Goal: Use online tool/utility: Utilize a website feature to perform a specific function

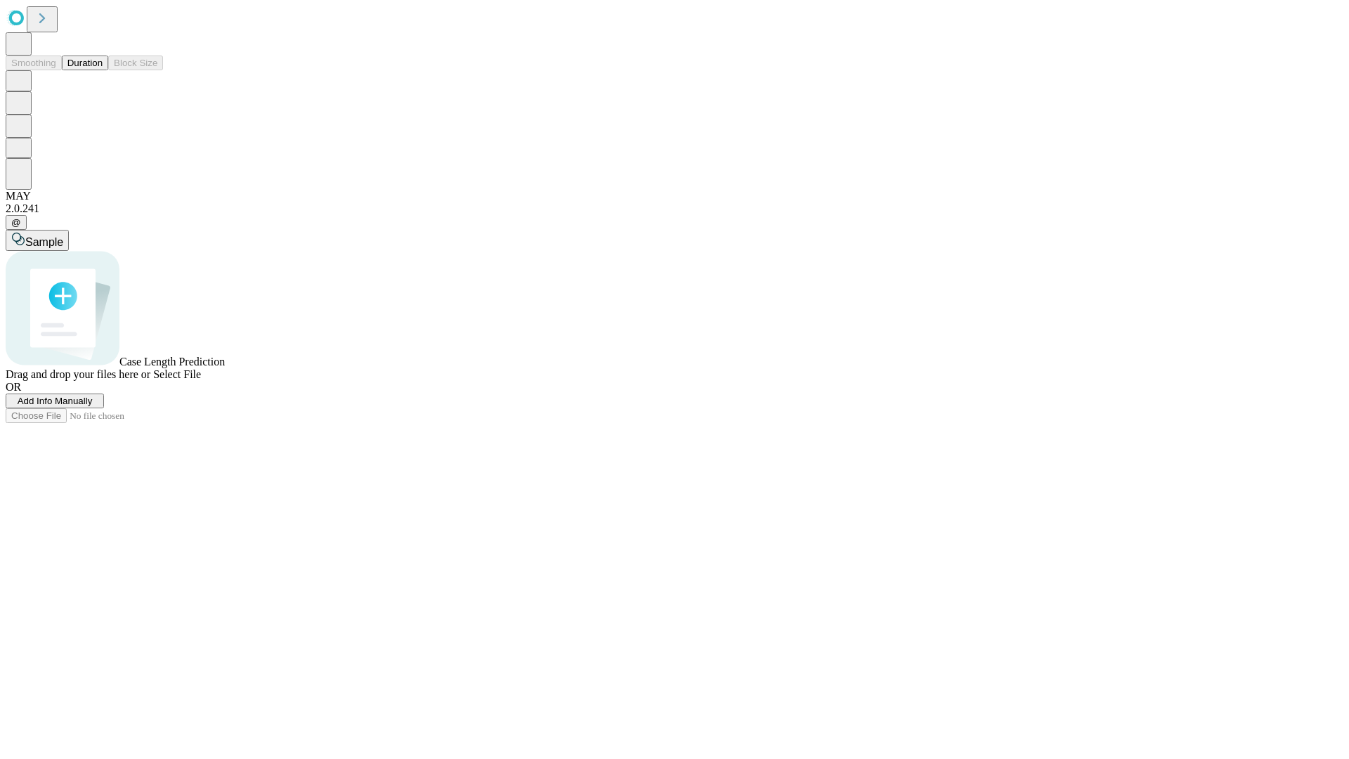
click at [103, 70] on button "Duration" at bounding box center [85, 63] width 46 height 15
click at [93, 406] on span "Add Info Manually" at bounding box center [55, 401] width 75 height 11
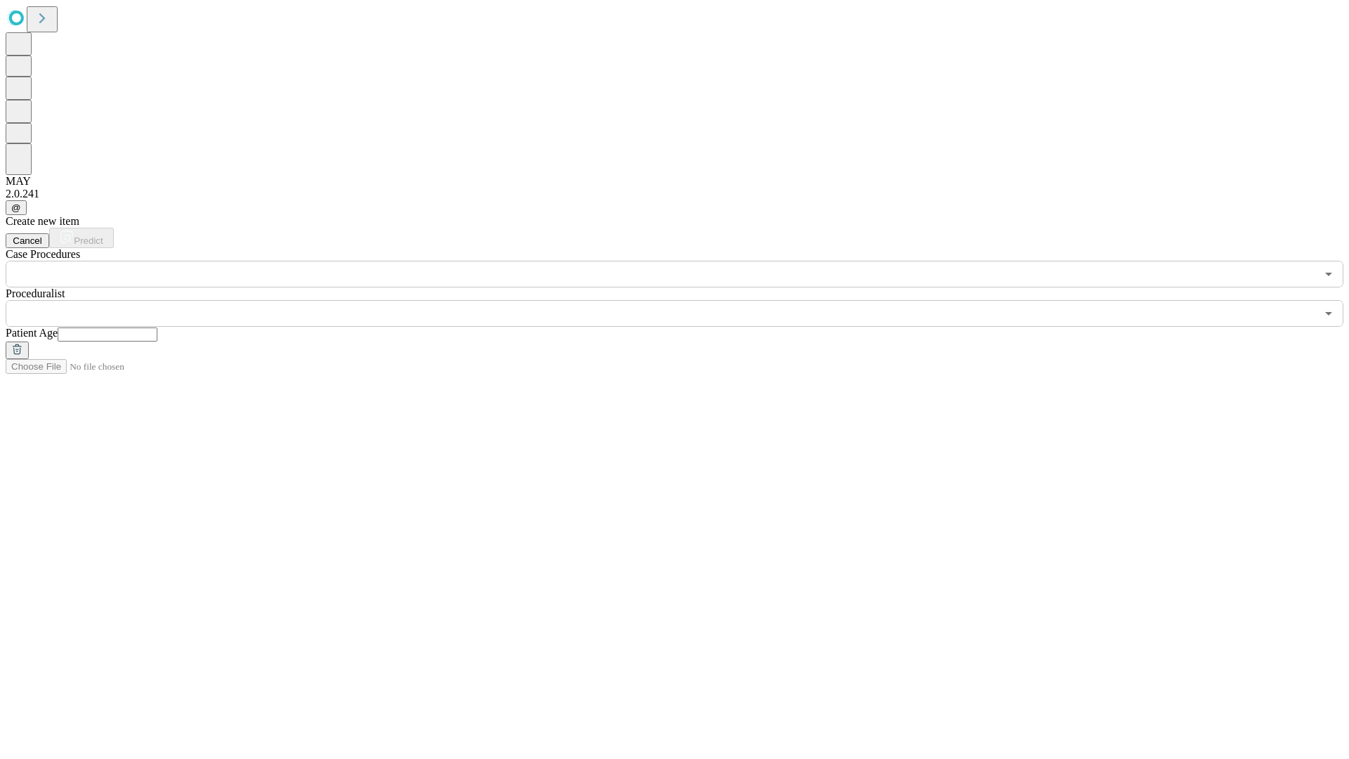
click at [157, 327] on input "text" at bounding box center [108, 334] width 100 height 14
type input "**"
click at [684, 300] on input "text" at bounding box center [661, 313] width 1311 height 27
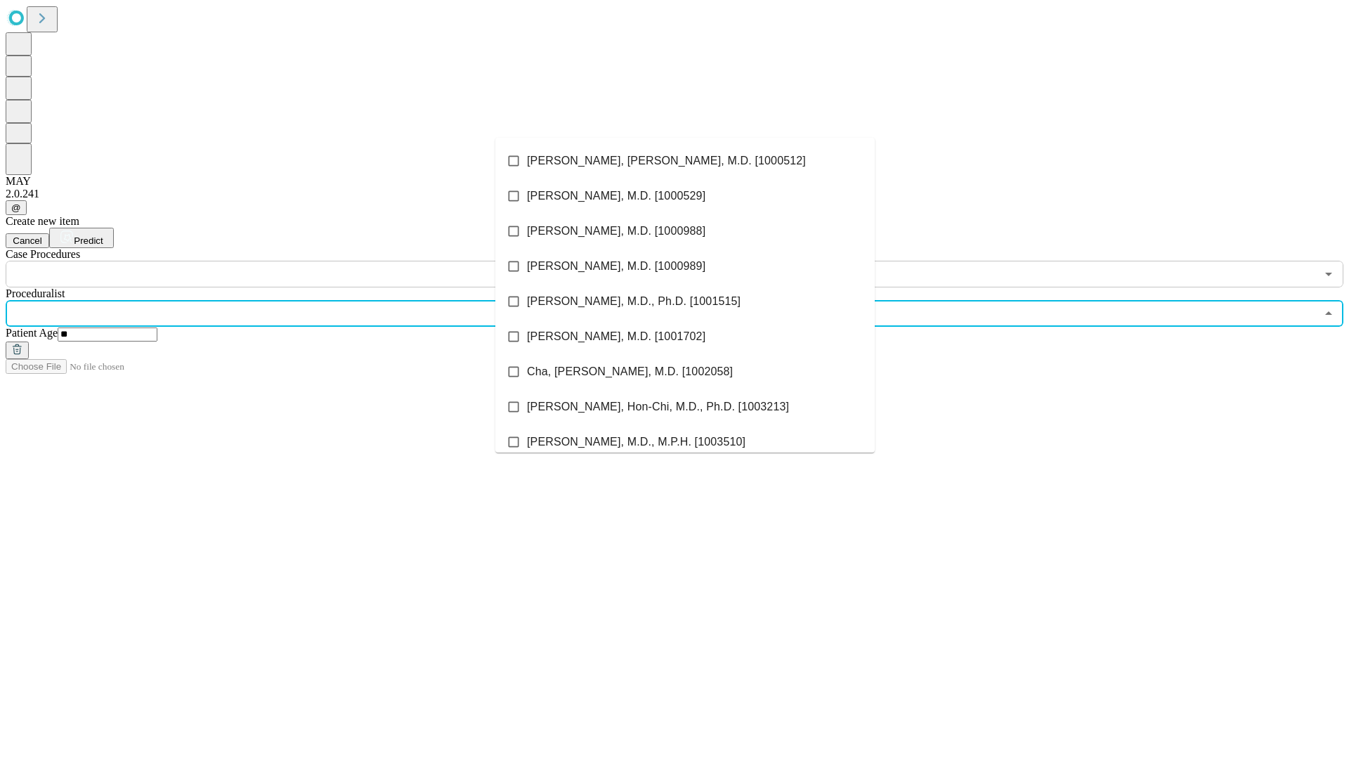
click at [685, 161] on li "[PERSON_NAME], [PERSON_NAME], M.D. [1000512]" at bounding box center [684, 160] width 379 height 35
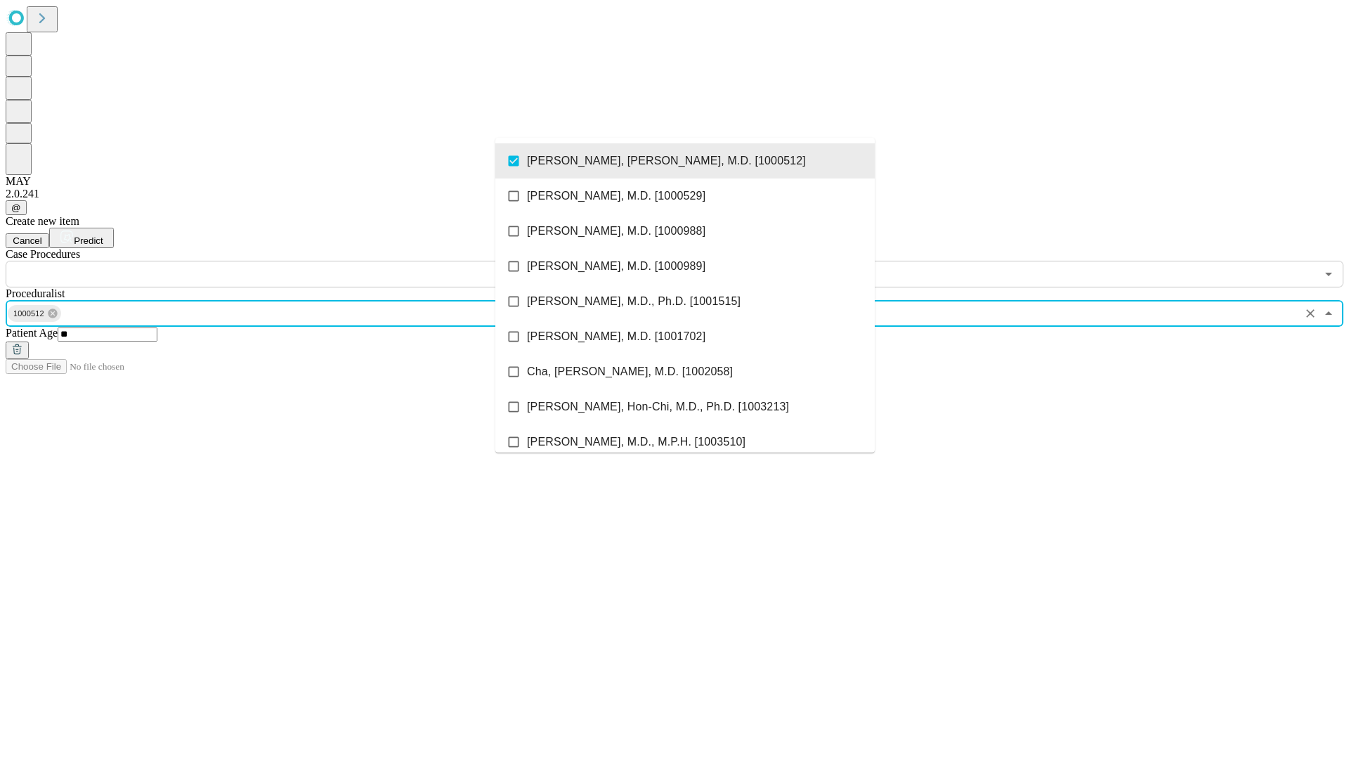
click at [295, 261] on input "text" at bounding box center [661, 274] width 1311 height 27
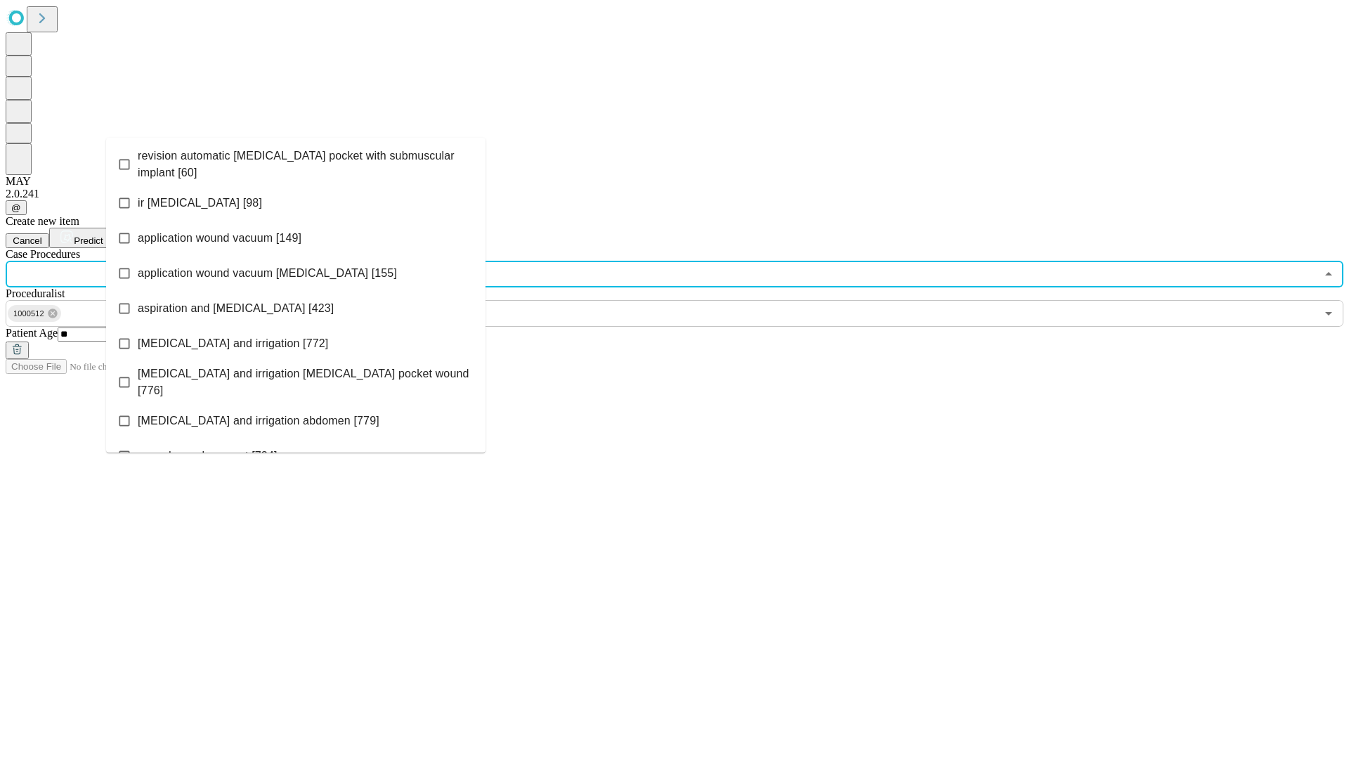
click at [296, 161] on span "revision automatic [MEDICAL_DATA] pocket with submuscular implant [60]" at bounding box center [306, 165] width 337 height 34
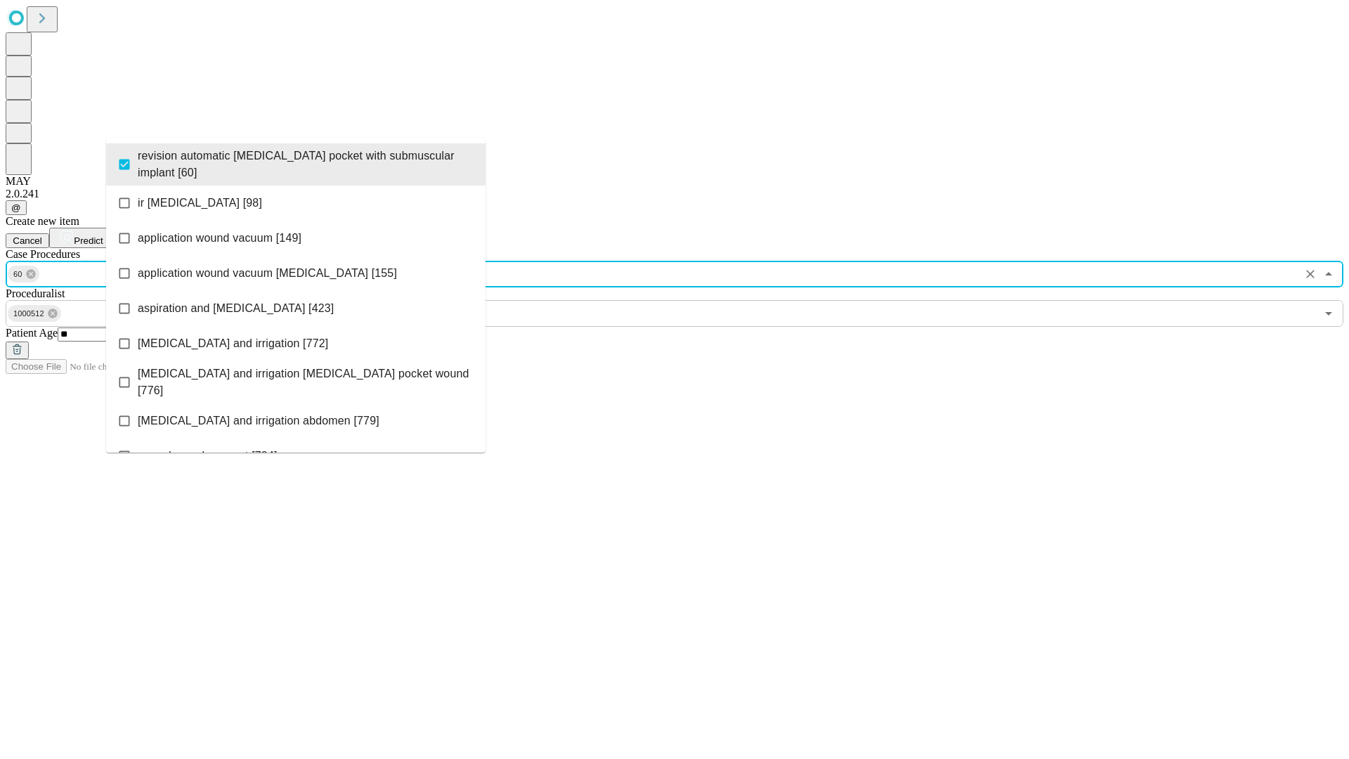
click at [103, 235] on span "Predict" at bounding box center [88, 240] width 29 height 11
